Goal: Download file/media

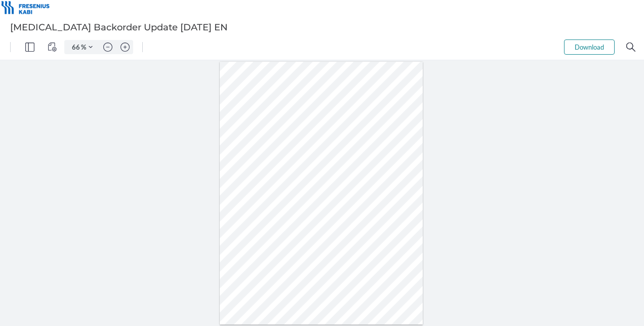
click at [591, 44] on button "Download" at bounding box center [589, 47] width 51 height 15
click at [126, 47] on img "Zoom in" at bounding box center [125, 47] width 9 height 9
click at [125, 47] on img "Zoom in" at bounding box center [125, 47] width 9 height 9
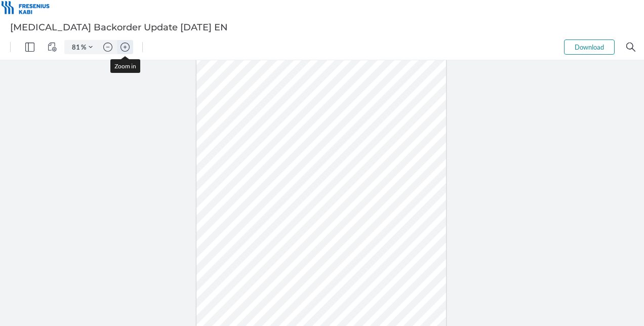
scroll to position [27, 0]
click at [126, 44] on img "Zoom in" at bounding box center [125, 47] width 9 height 9
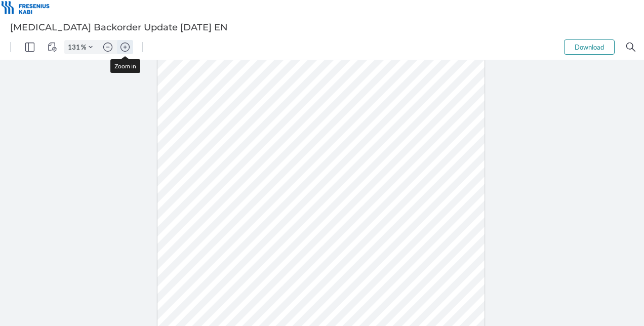
click at [126, 44] on img "Zoom in" at bounding box center [125, 47] width 9 height 9
type input "156"
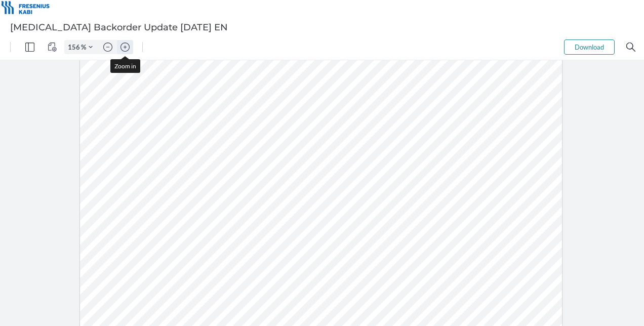
scroll to position [165, 0]
drag, startPoint x: 199, startPoint y: 190, endPoint x: 164, endPoint y: 187, distance: 35.0
click at [164, 187] on div at bounding box center [321, 210] width 482 height 625
click at [281, 103] on div at bounding box center [321, 210] width 482 height 625
